Goal: Task Accomplishment & Management: Use online tool/utility

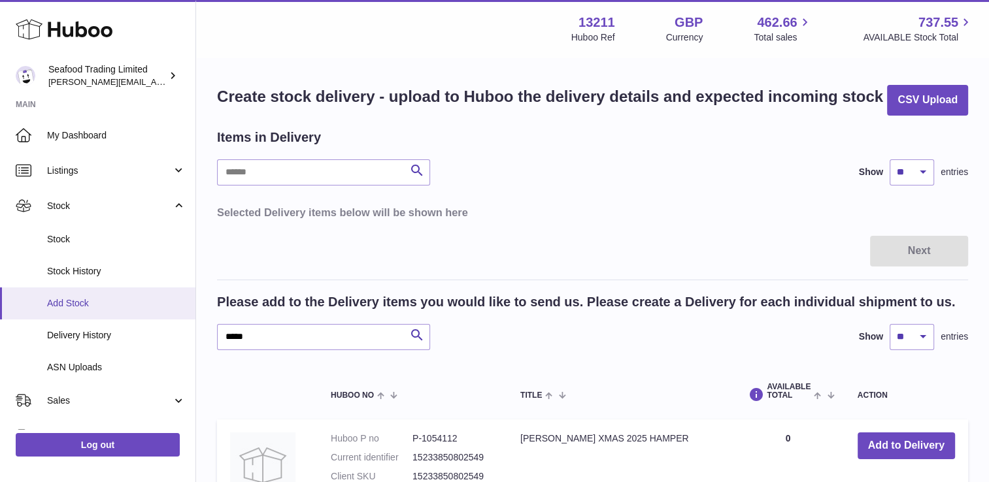
click at [76, 309] on link "Add Stock" at bounding box center [97, 304] width 195 height 32
click at [271, 339] on input "text" at bounding box center [323, 337] width 213 height 26
type input "*****"
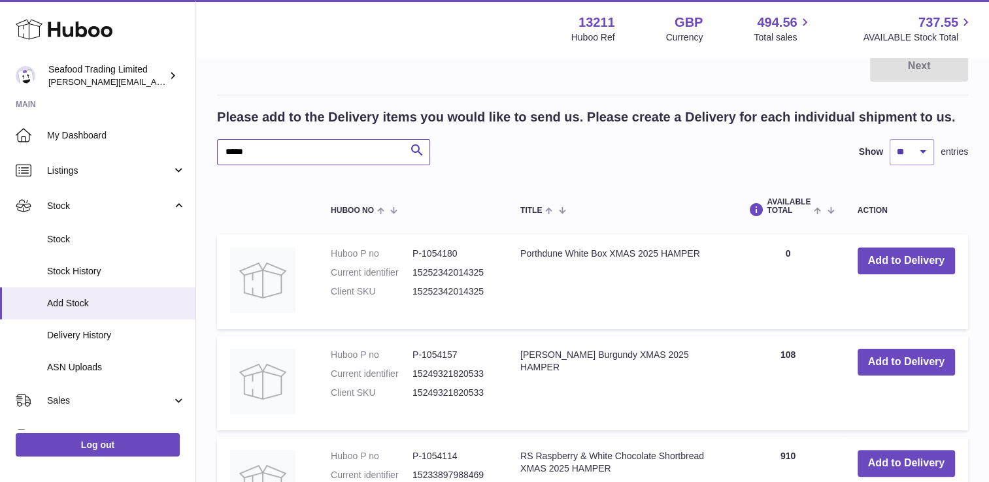
scroll to position [261, 0]
